Goal: Task Accomplishment & Management: Manage account settings

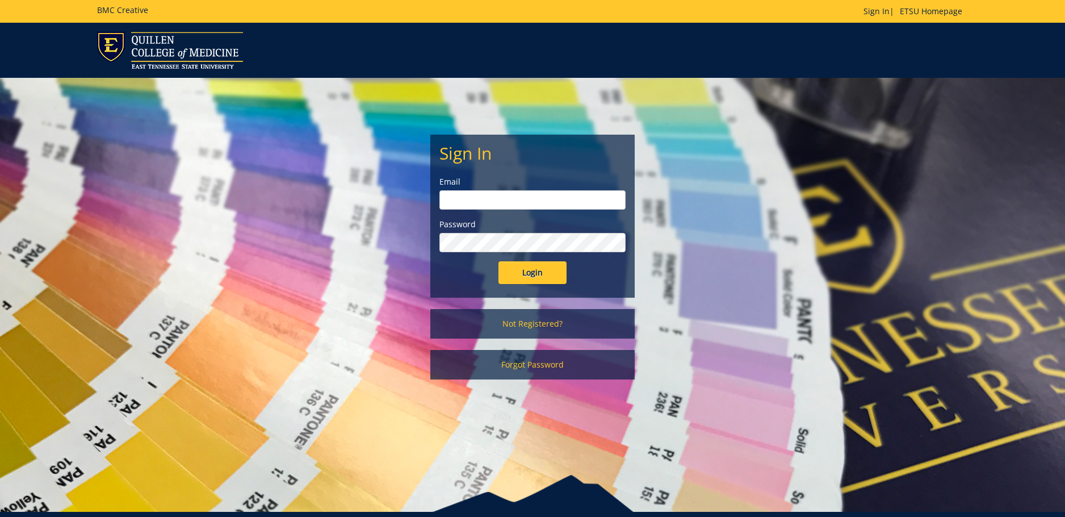
type input "tassoj@etsu.edu"
click at [548, 272] on input "Login" at bounding box center [533, 272] width 68 height 23
